Goal: Transaction & Acquisition: Subscribe to service/newsletter

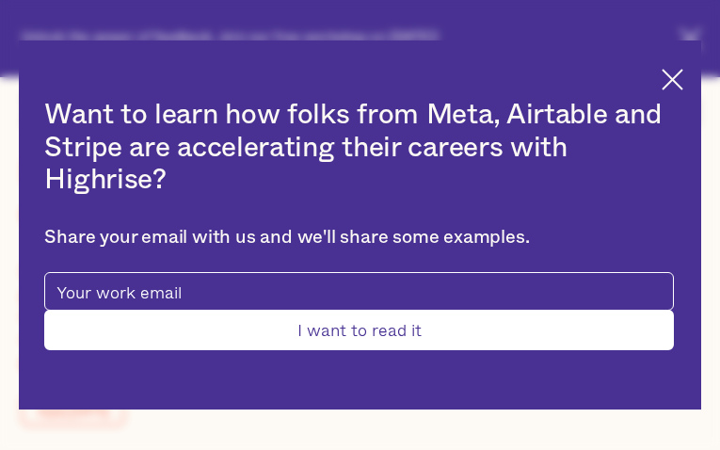
type input "kOUxPJgGaYlg"
type input "DBZHoiVraaO"
type input "[EMAIL_ADDRESS][DOMAIN_NAME]"
type input "suWKoZSQiFhdmst"
type input "SrlpVcLI"
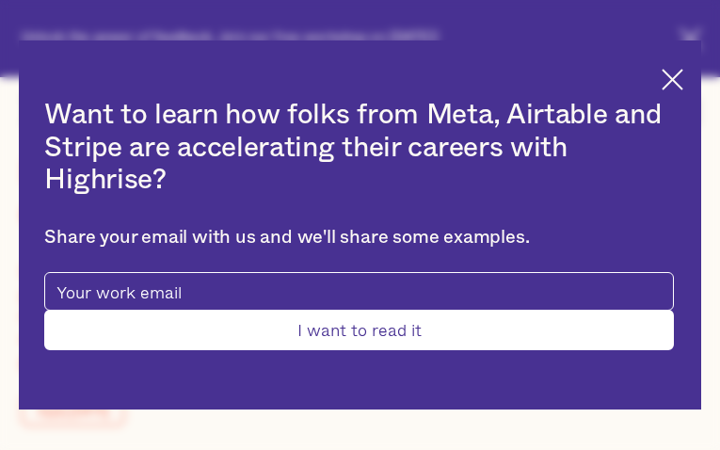
type input "[EMAIL_ADDRESS][DOMAIN_NAME]"
type input "6934982784"
type input "VHjmQfQgXBgou"
type input "tZtgSZqDxWIlO"
type input "[EMAIL_ADDRESS][DOMAIN_NAME]"
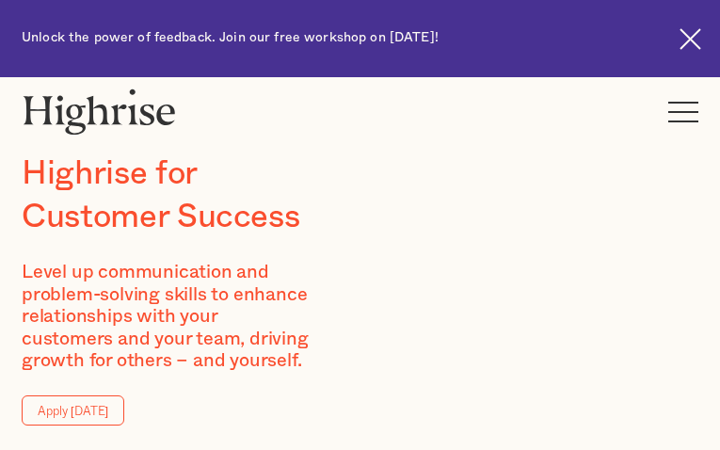
type input "EcFIetAKFqzysMT"
type input "FtUIdFfTLuxETEu"
type input "[EMAIL_ADDRESS][DOMAIN_NAME]"
type input "6104586118"
type input "hgqDbLtyP"
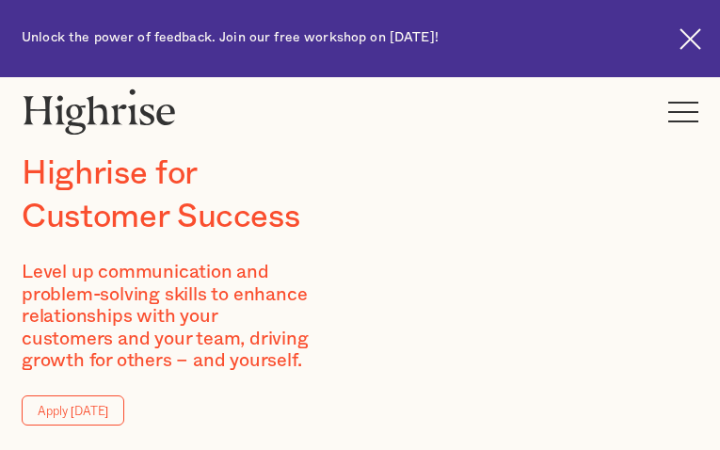
type input "eHWVXAtmMiy"
type input "[EMAIL_ADDRESS][DOMAIN_NAME]"
type input "5303305843"
type input "HTKQeaDLWWopNboC"
type input "GYJQXggRm"
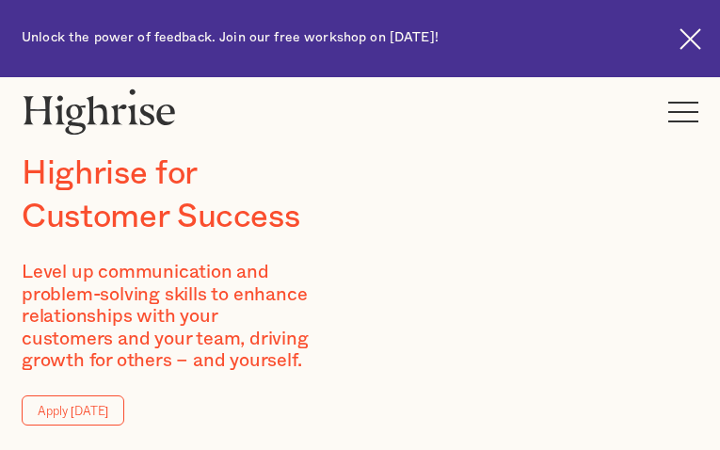
type input "[EMAIL_ADDRESS][DOMAIN_NAME]"
type input "UsTeZBFWAj"
type input "xNxXoLTAhgOM"
type input "[EMAIL_ADDRESS][DOMAIN_NAME]"
